Goal: Find specific page/section: Find specific page/section

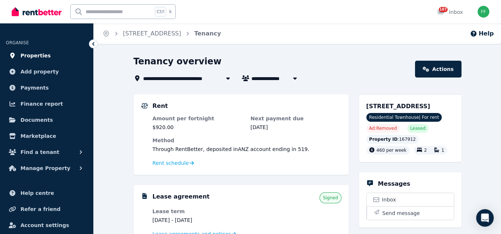
click at [30, 56] on span "Properties" at bounding box center [35, 55] width 30 height 9
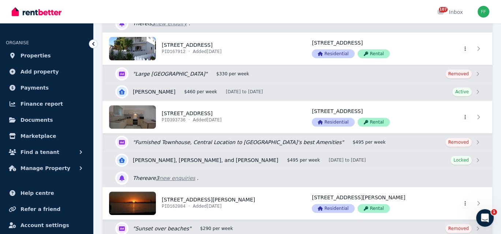
scroll to position [329, 0]
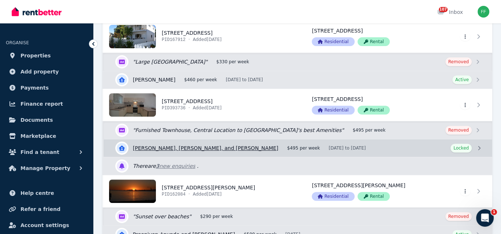
click at [475, 146] on link "View details for [PERSON_NAME], [PERSON_NAME], and [PERSON_NAME]" at bounding box center [298, 148] width 388 height 18
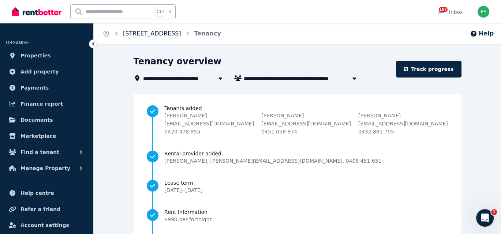
click at [143, 35] on link "[STREET_ADDRESS]" at bounding box center [152, 33] width 58 height 7
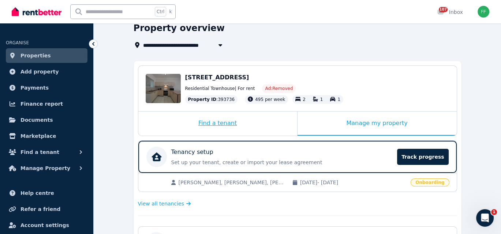
scroll to position [12, 0]
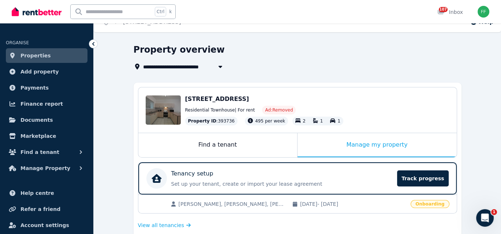
click at [203, 95] on span "[STREET_ADDRESS]" at bounding box center [217, 98] width 64 height 7
click at [203, 96] on span "[STREET_ADDRESS]" at bounding box center [217, 98] width 64 height 7
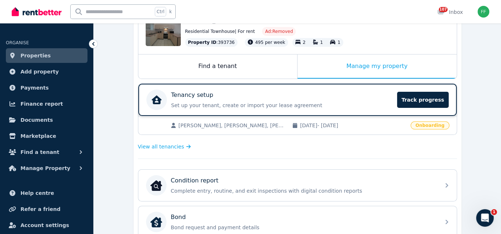
scroll to position [121, 0]
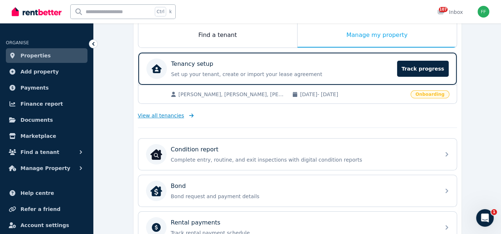
click at [155, 112] on span "View all tenancies" at bounding box center [161, 115] width 46 height 7
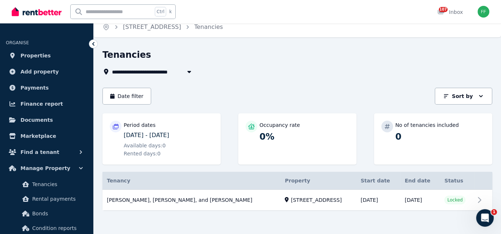
scroll to position [8, 0]
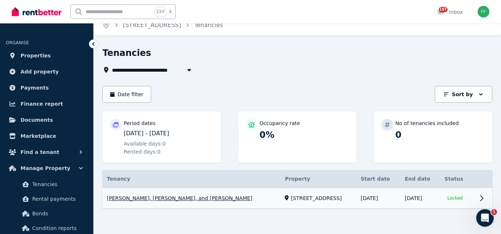
click at [478, 198] on link "View property details" at bounding box center [297, 198] width 390 height 21
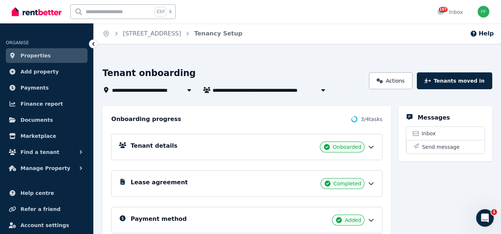
click at [324, 90] on icon "button" at bounding box center [323, 90] width 4 height 2
type input "**********"
click at [262, 72] on div "Tenant onboarding" at bounding box center [233, 74] width 262 height 14
click at [372, 147] on icon at bounding box center [370, 146] width 7 height 7
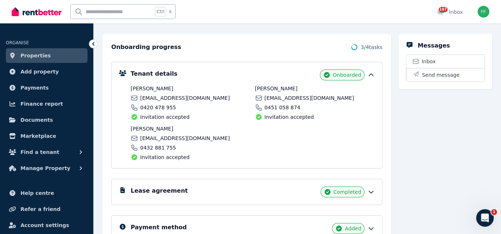
scroll to position [73, 0]
